Goal: Task Accomplishment & Management: Complete application form

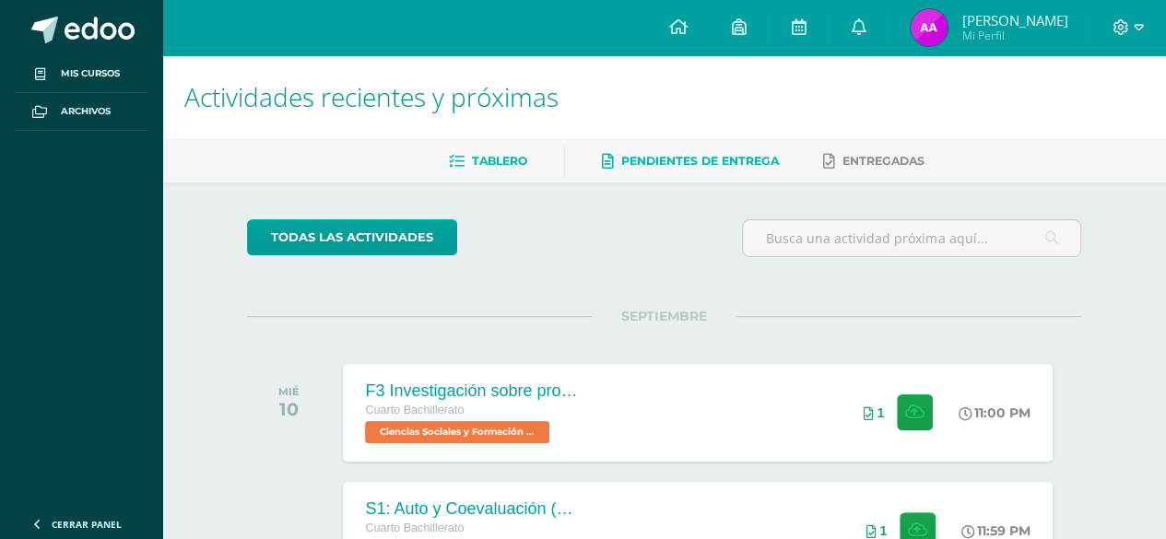
click at [661, 175] on link "Pendientes de entrega" at bounding box center [690, 160] width 177 height 29
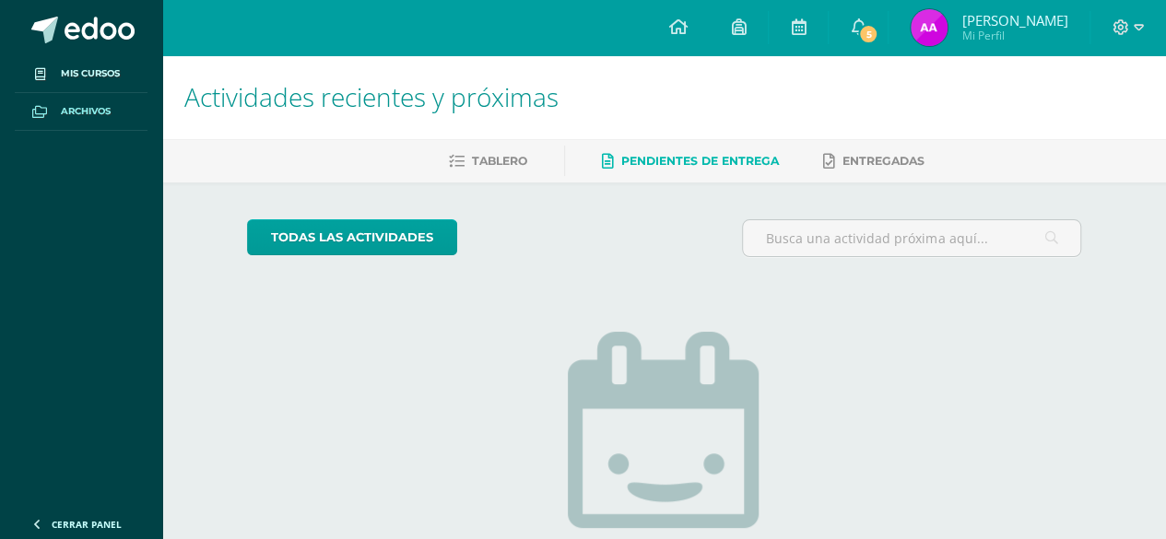
click at [53, 113] on span at bounding box center [39, 111] width 33 height 20
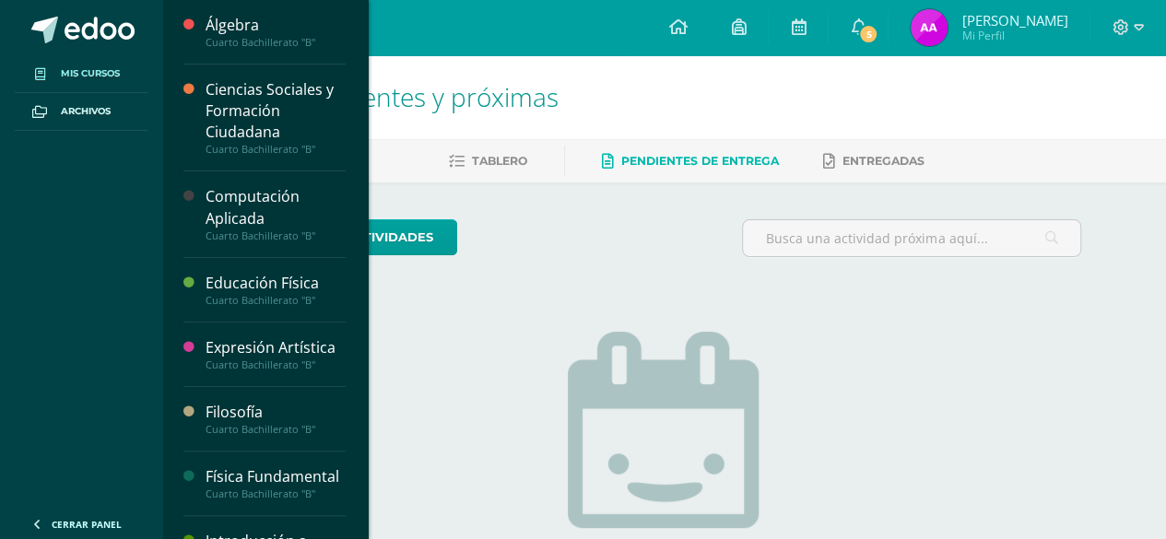
click at [64, 79] on span "Mis cursos" at bounding box center [90, 73] width 59 height 15
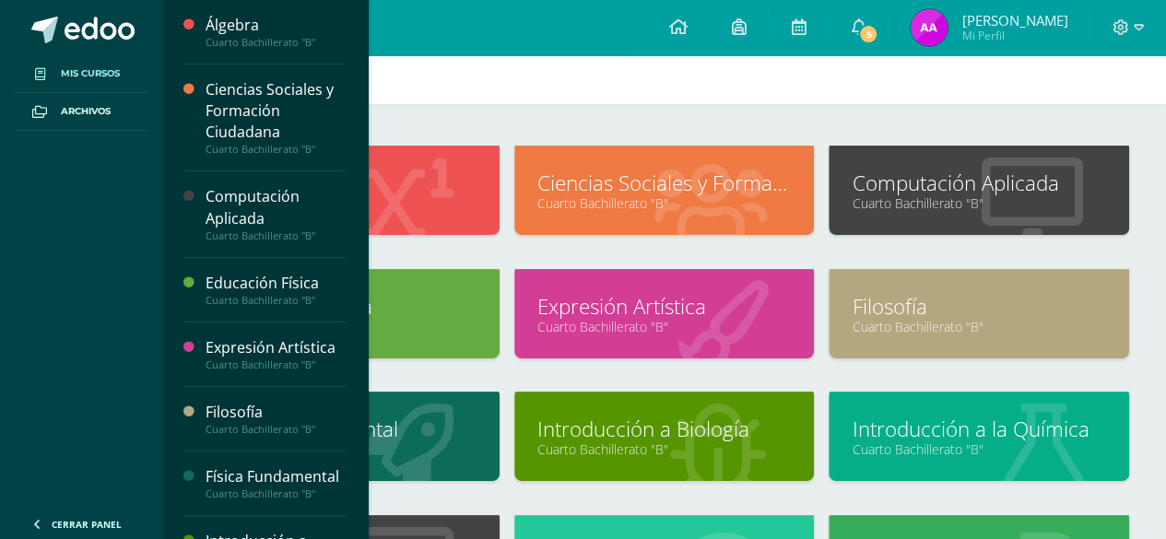
scroll to position [37, 0]
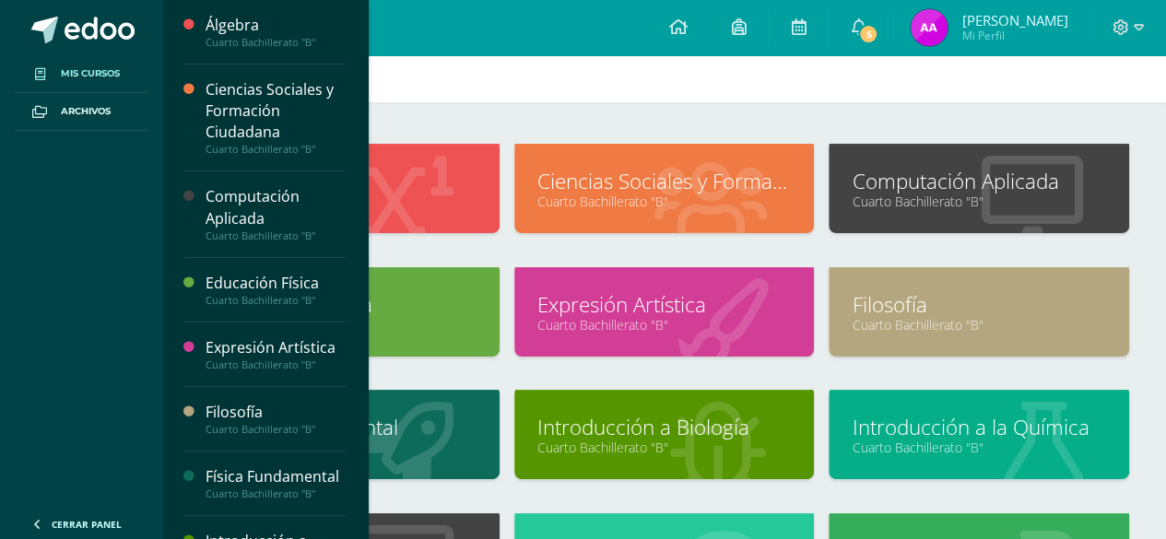
click at [901, 180] on link "Computación Aplicada" at bounding box center [978, 181] width 254 height 29
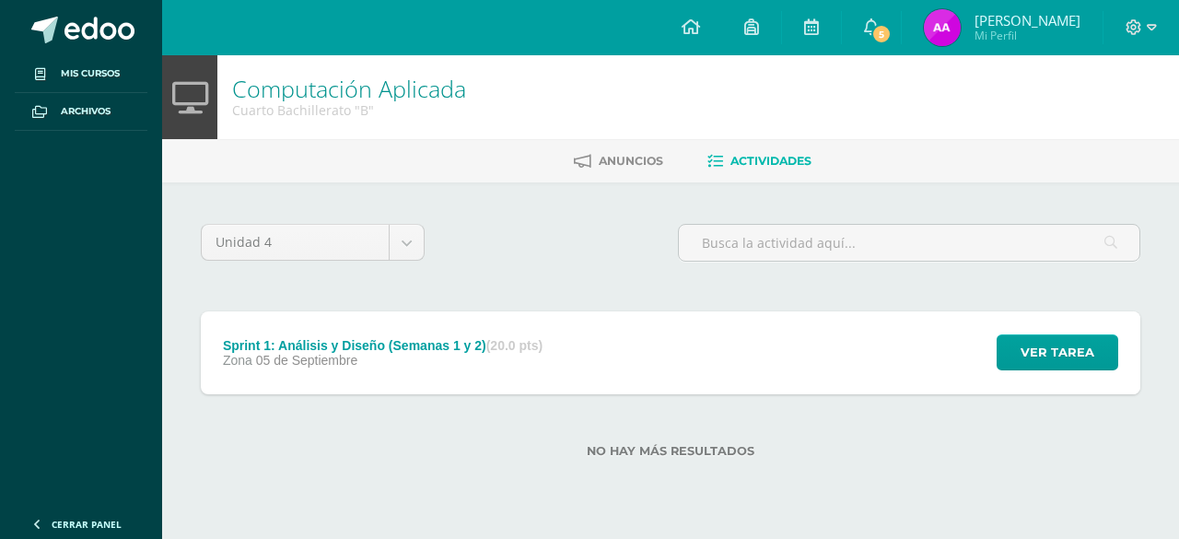
click at [667, 336] on div "Sprint 1: Análisis y Diseño (Semanas 1 y 2) (20.0 pts) Zona 05 de Septiembre Ve…" at bounding box center [671, 352] width 940 height 83
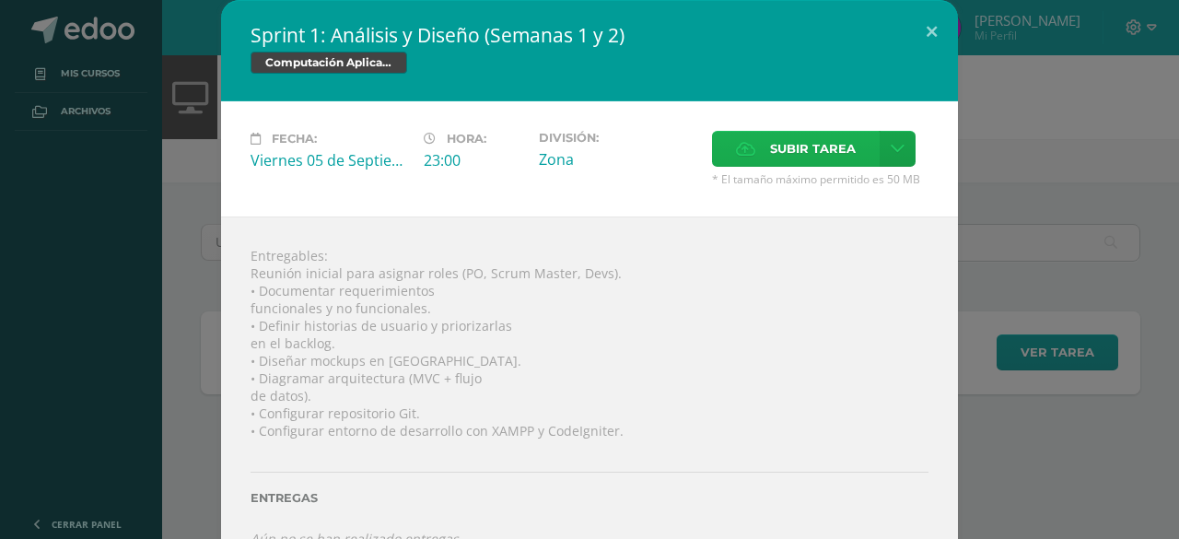
click at [790, 140] on span "Subir tarea" at bounding box center [813, 149] width 86 height 34
click at [0, 0] on input "Subir tarea" at bounding box center [0, 0] width 0 height 0
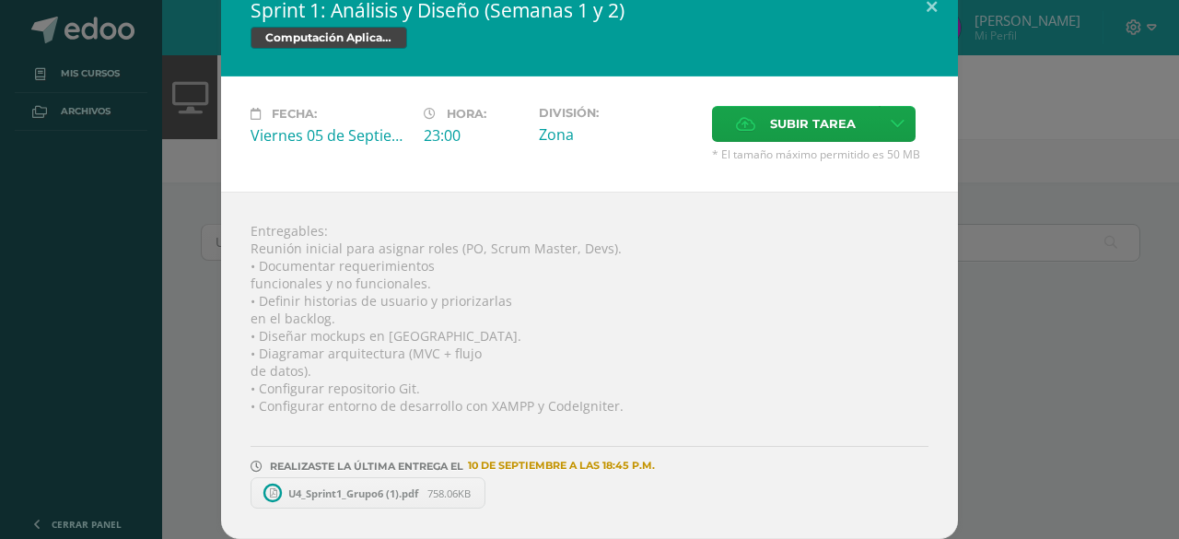
scroll to position [18, 0]
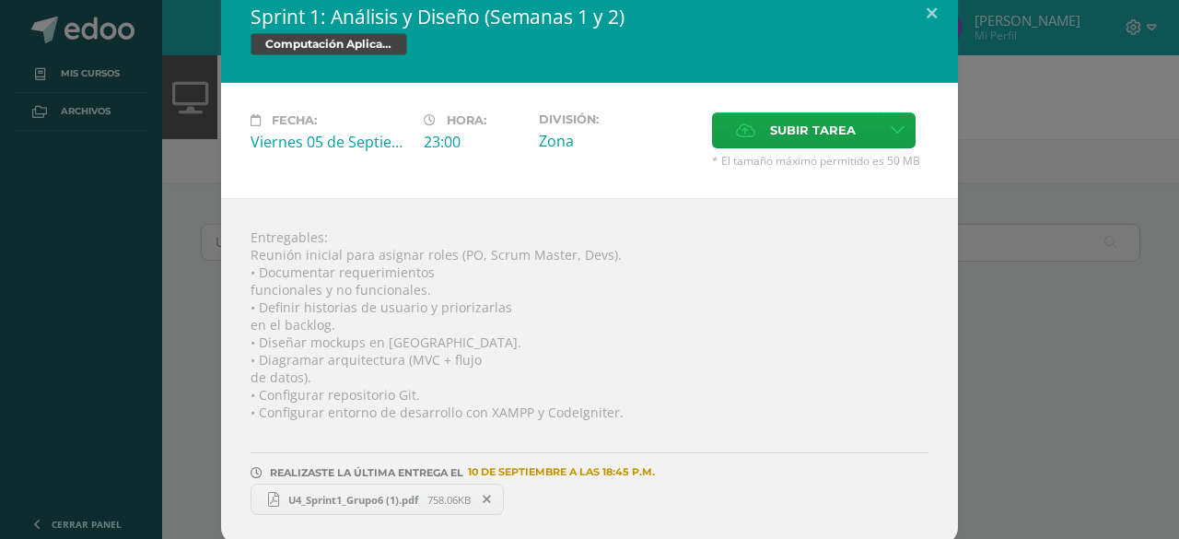
click at [990, 157] on div "Sprint 1: Análisis y Diseño (Semanas 1 y 2) Computación Aplicada Fecha: Viernes…" at bounding box center [589, 264] width 1165 height 564
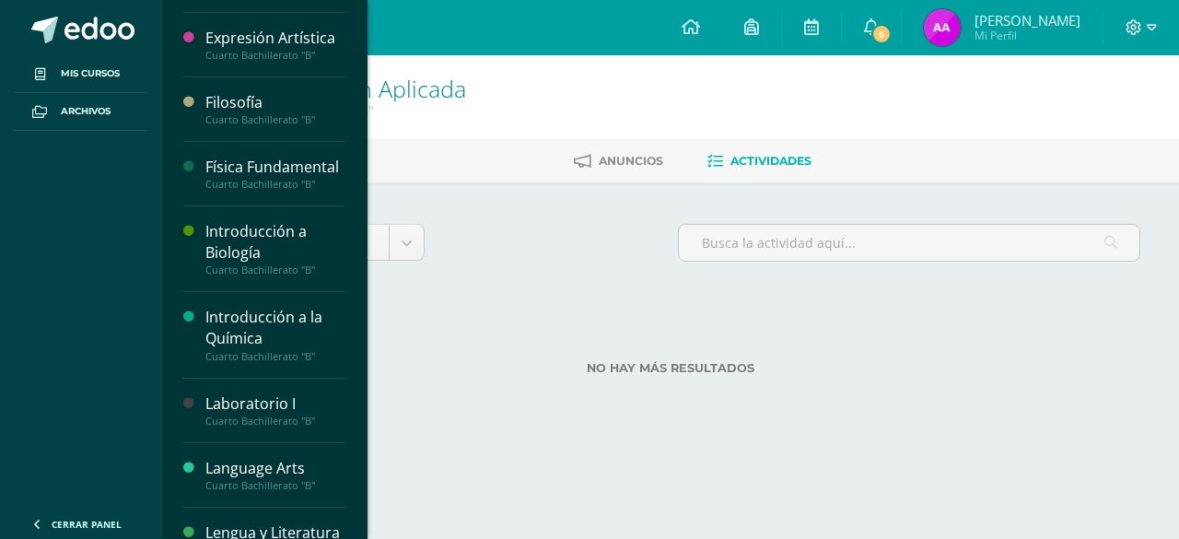
scroll to position [400, 0]
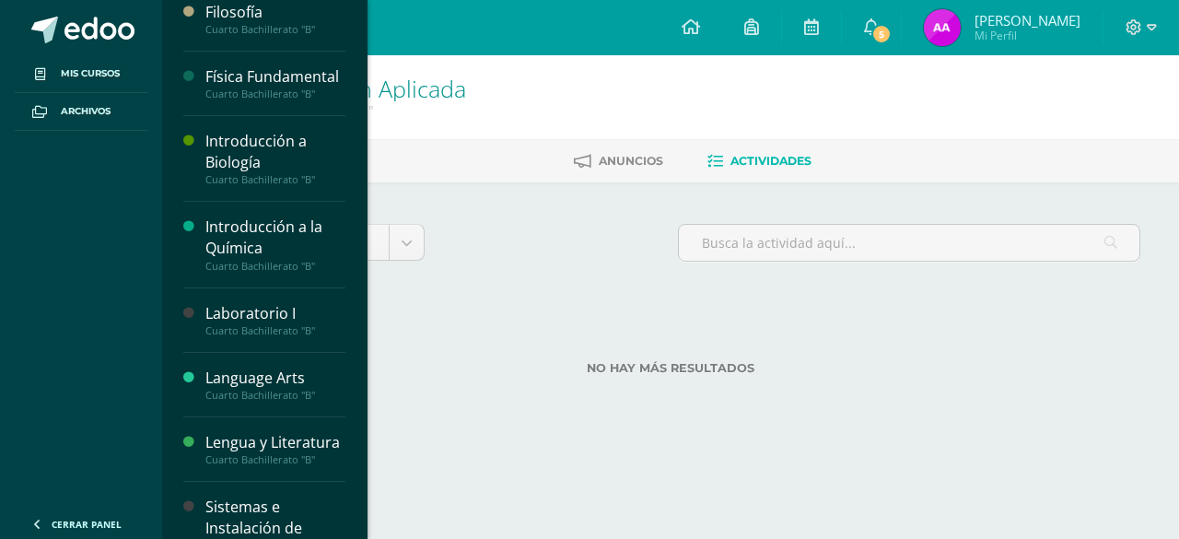
click at [233, 324] on div "Laboratorio I" at bounding box center [275, 313] width 140 height 21
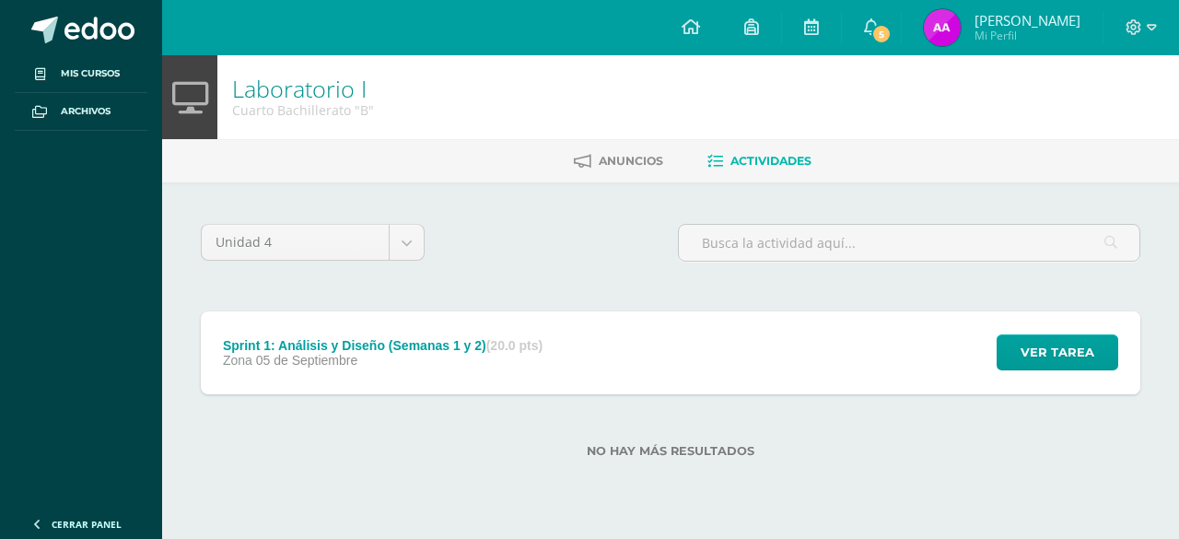
click at [317, 379] on div "Sprint 1: Análisis y Diseño (Semanas 1 y 2) (20.0 pts) Zona 05 de Septiembre" at bounding box center [383, 352] width 364 height 83
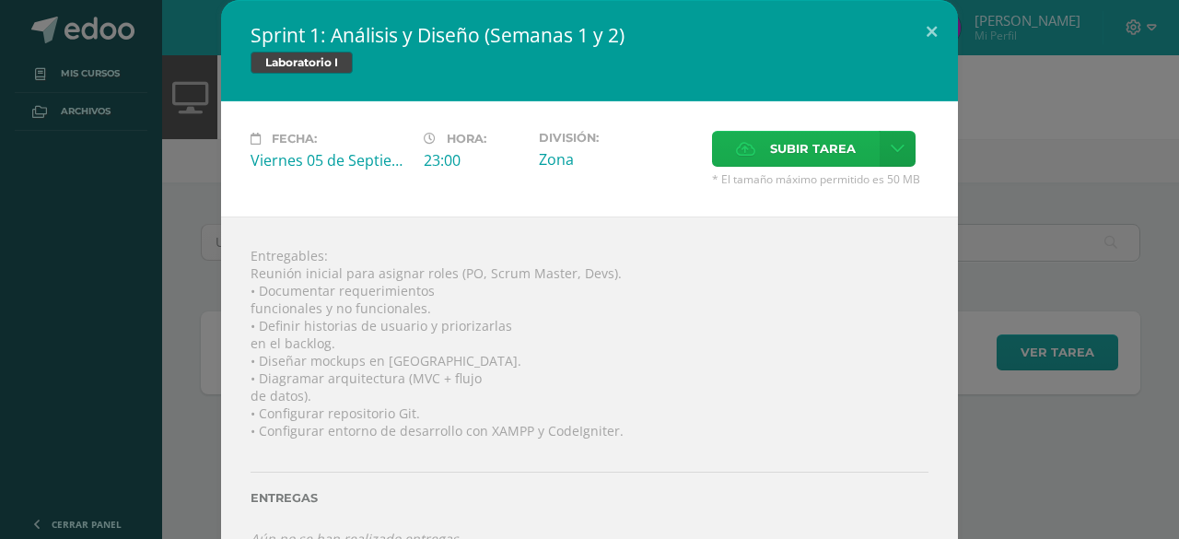
click at [752, 141] on label "Subir tarea" at bounding box center [796, 149] width 168 height 36
click at [0, 0] on input "Subir tarea" at bounding box center [0, 0] width 0 height 0
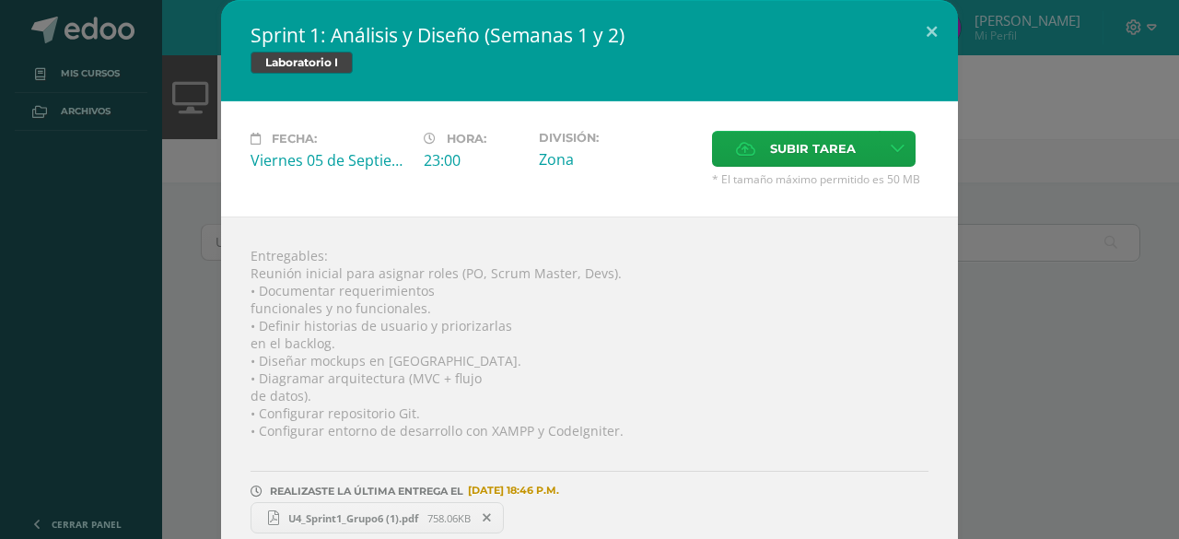
click at [990, 141] on div "Sprint 1: Análisis y Diseño (Semanas 1 y 2) Laboratorio I Fecha: Viernes 05 de …" at bounding box center [589, 282] width 1165 height 564
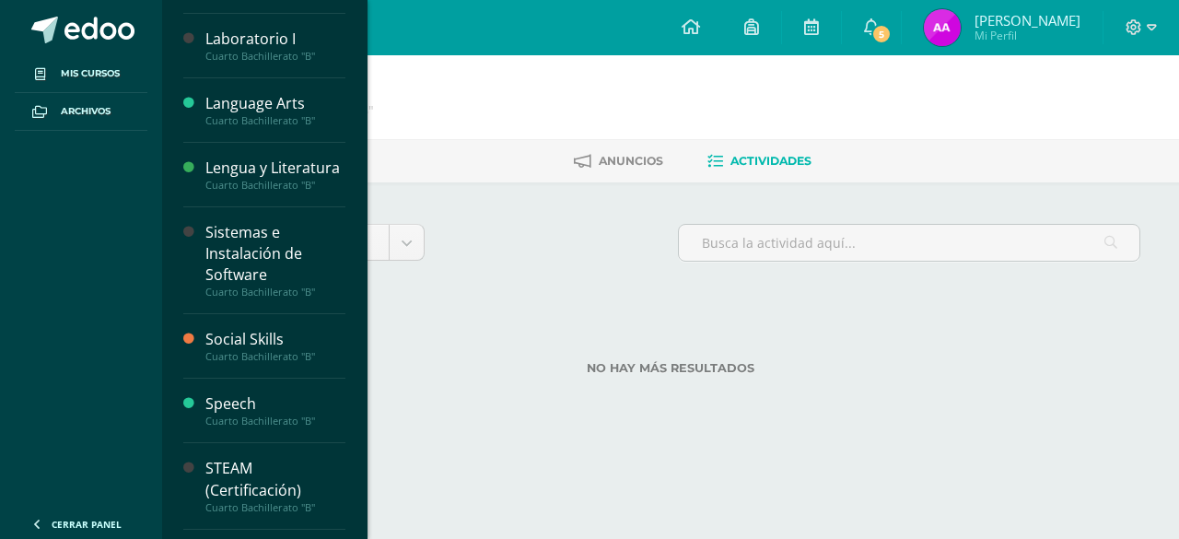
scroll to position [675, 0]
click at [217, 283] on div "Sistemas e Instalación de Software" at bounding box center [275, 253] width 140 height 64
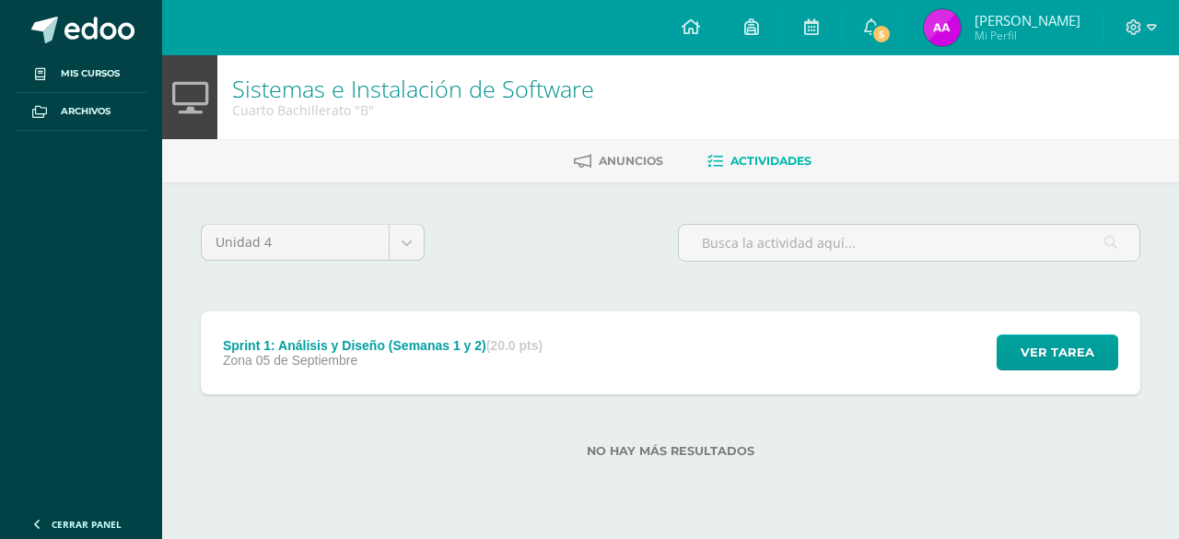
click at [387, 381] on div "Sprint 1: Análisis y Diseño (Semanas 1 y 2) (20.0 pts) Zona [DATE][GEOGRAPHIC_D…" at bounding box center [383, 352] width 364 height 83
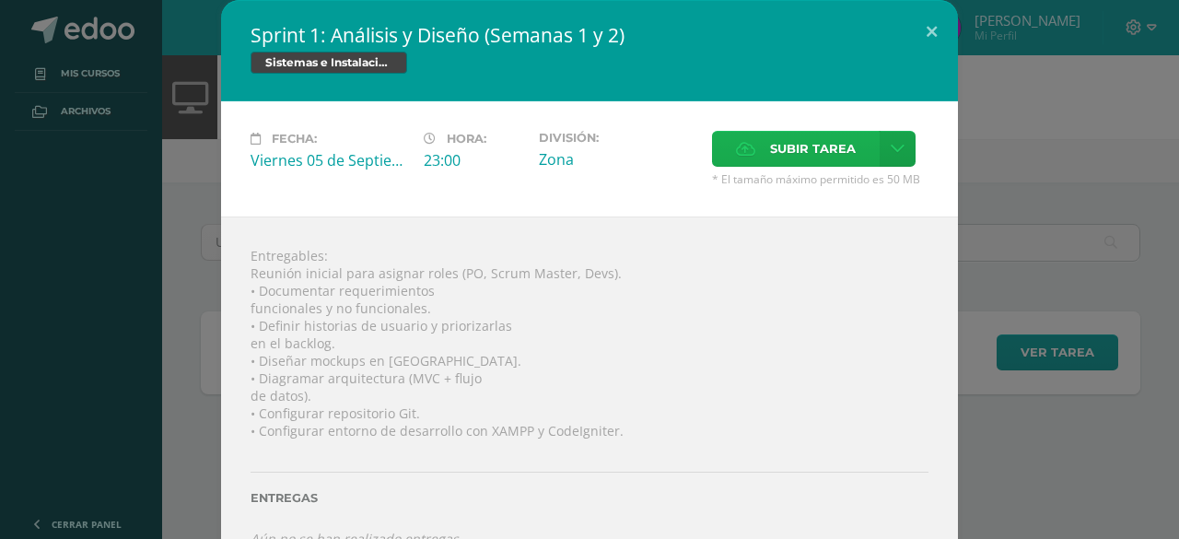
click at [746, 148] on icon at bounding box center [745, 149] width 19 height 12
click at [0, 0] on input "Subir tarea" at bounding box center [0, 0] width 0 height 0
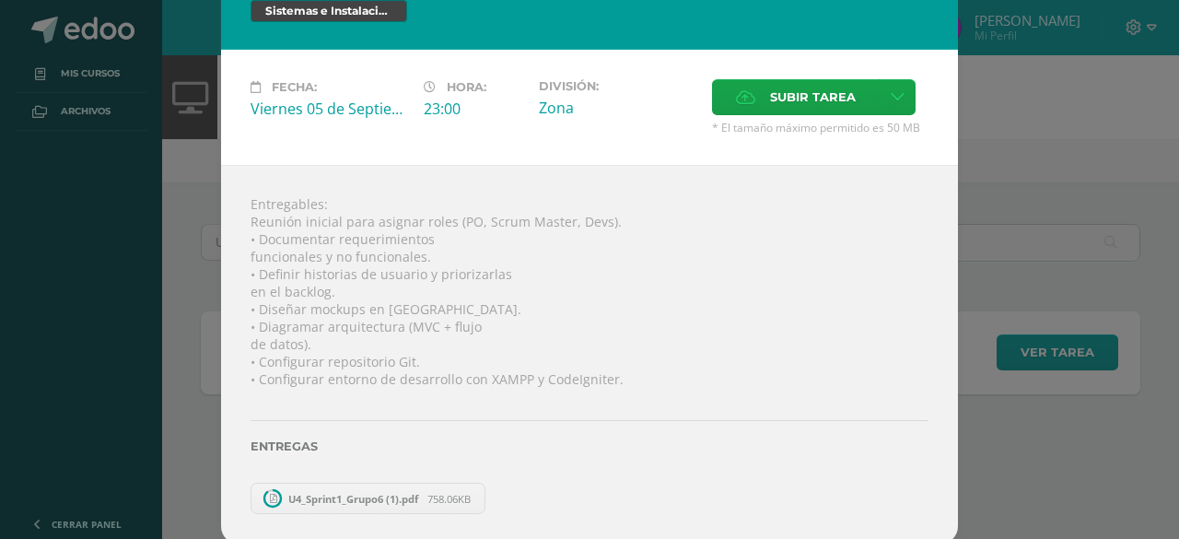
scroll to position [18, 0]
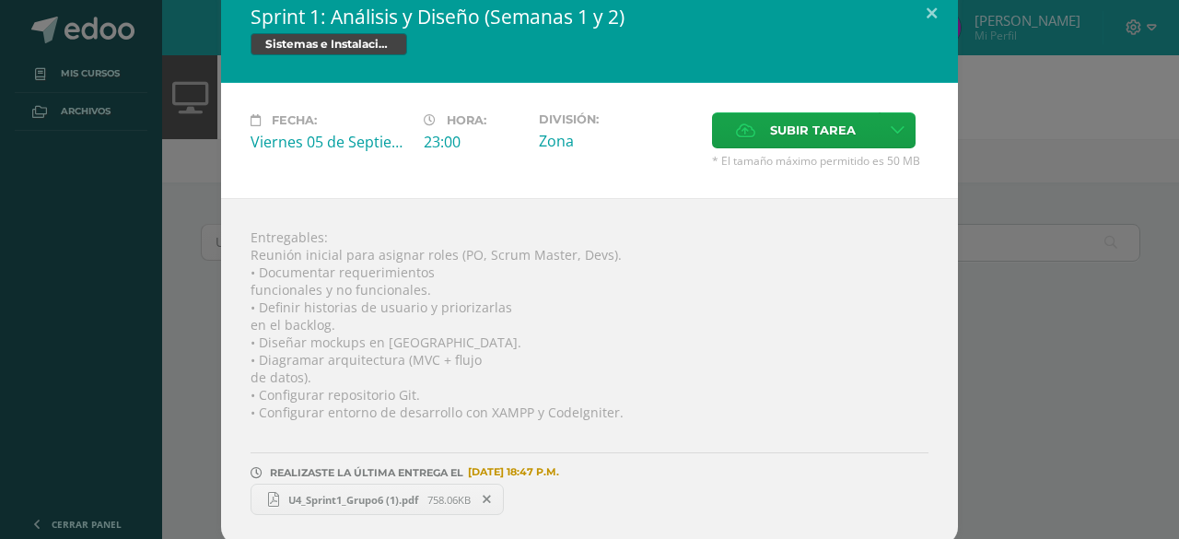
click at [1006, 183] on div "Sprint 1: Análisis y Diseño (Semanas 1 y 2) Sistemas e Instalación de Software …" at bounding box center [589, 264] width 1165 height 564
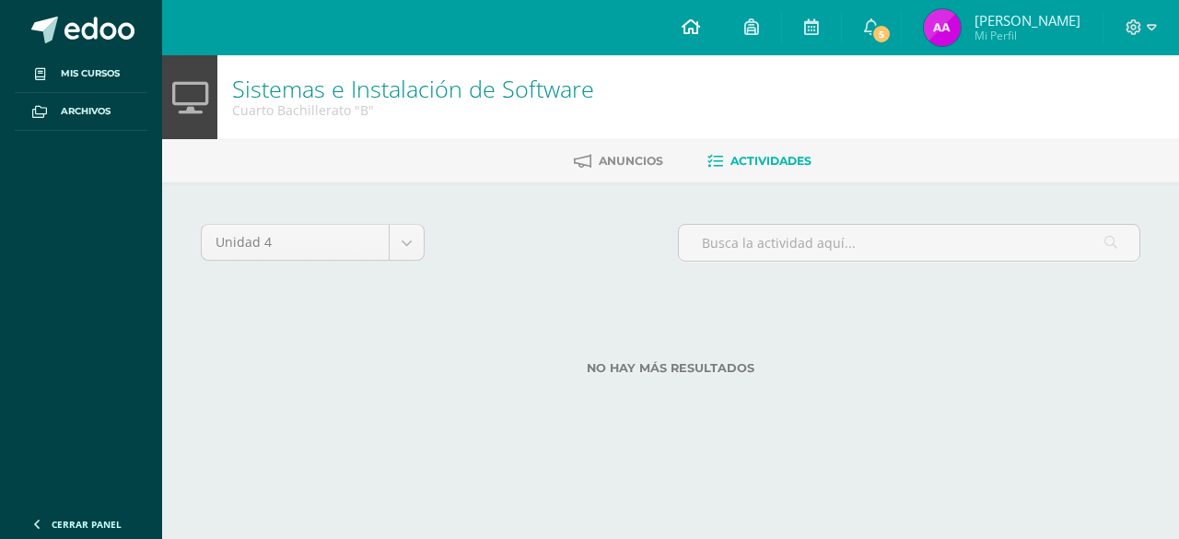
click at [721, 14] on link at bounding box center [691, 27] width 63 height 55
